Goal: Navigation & Orientation: Find specific page/section

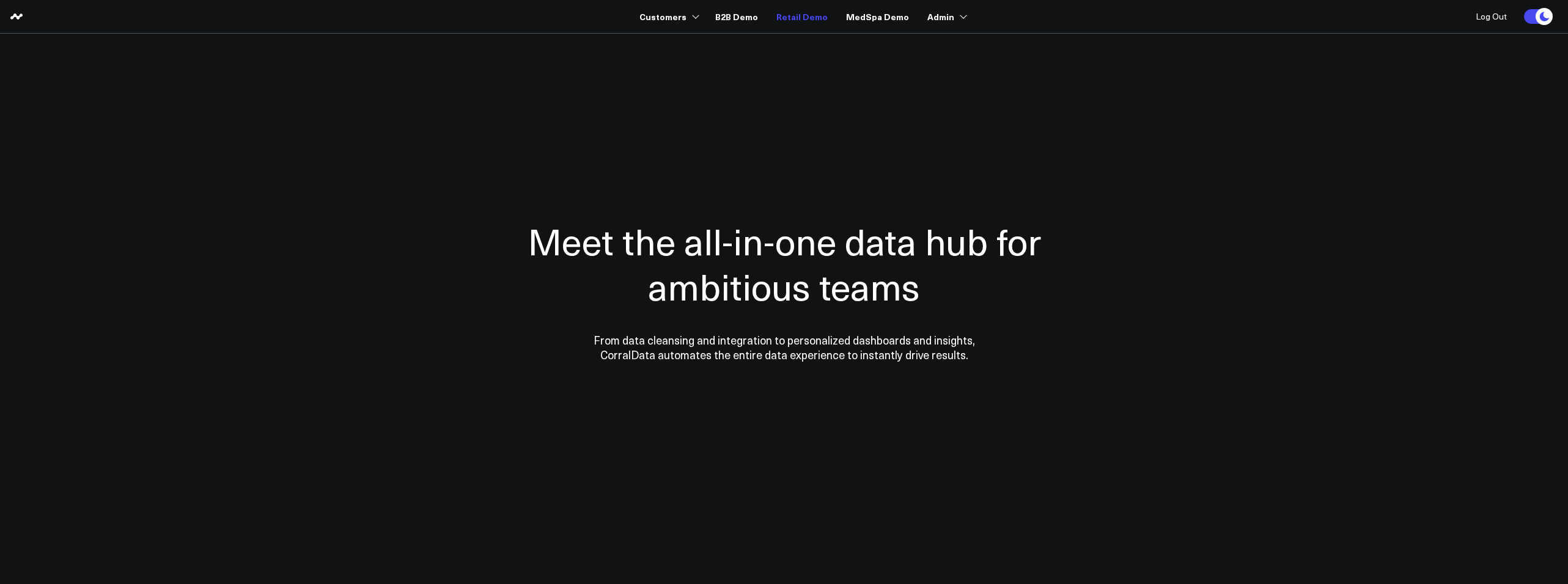
click at [818, 24] on link "Retail Demo" at bounding box center [802, 16] width 52 height 22
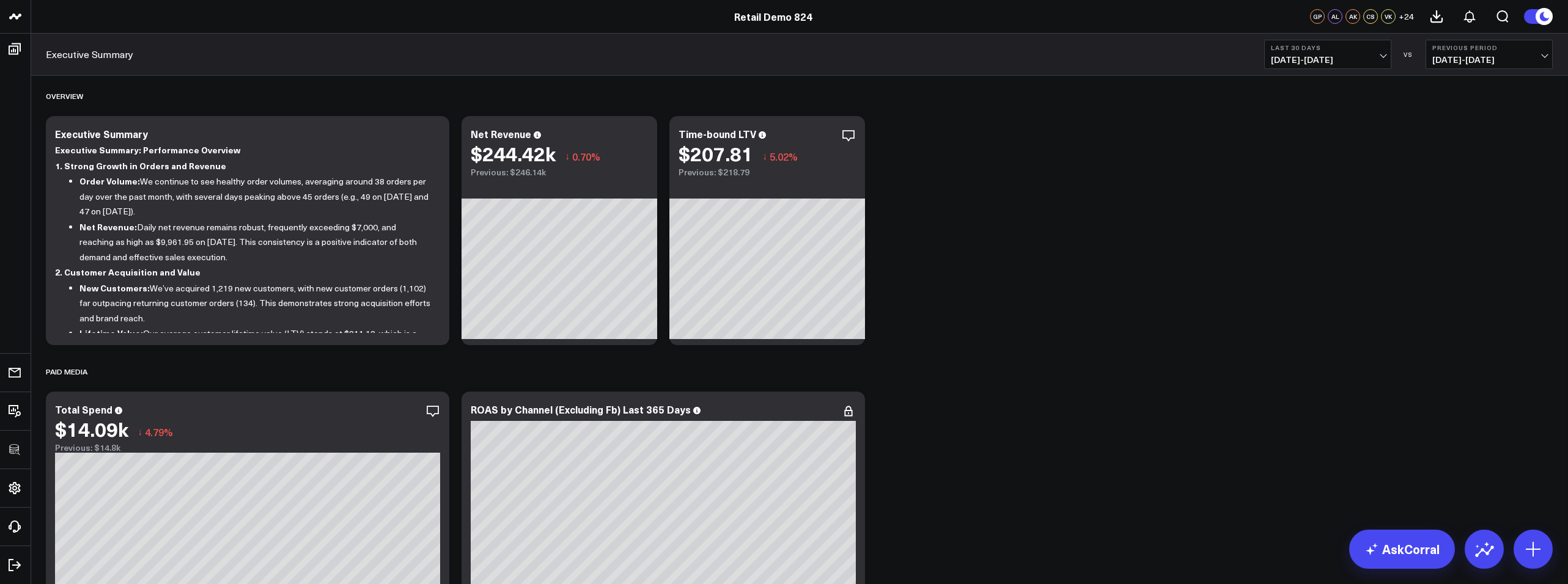
click at [1073, 359] on div "Paid Media" at bounding box center [799, 371] width 1507 height 28
